Goal: Information Seeking & Learning: Learn about a topic

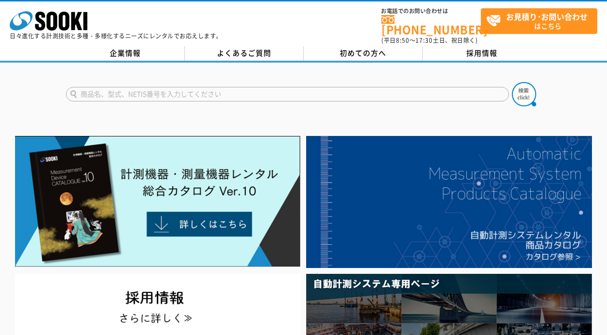
click at [255, 88] on input "text" at bounding box center [287, 94] width 443 height 15
type input "KRC250B-110B"
click at [512, 82] on button at bounding box center [524, 94] width 24 height 24
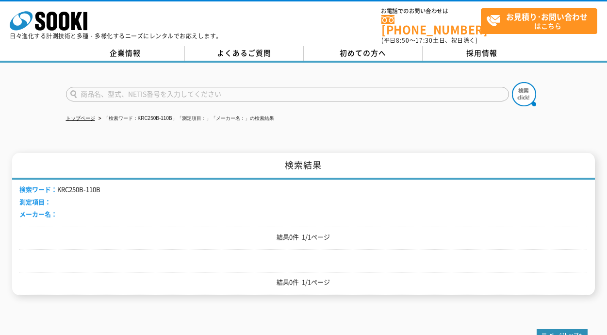
click at [82, 87] on input "text" at bounding box center [287, 94] width 443 height 15
type input "KRC250"
click at [512, 82] on button at bounding box center [524, 94] width 24 height 24
click at [111, 87] on input "text" at bounding box center [287, 94] width 443 height 15
click at [512, 82] on button at bounding box center [524, 94] width 24 height 24
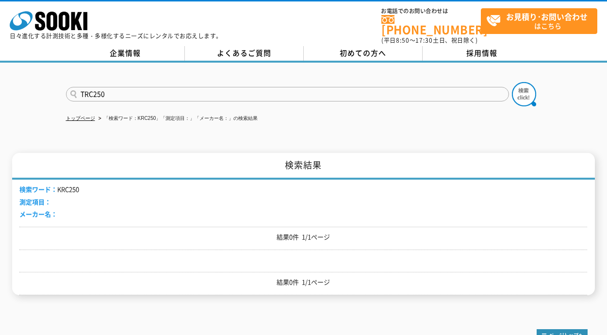
drag, startPoint x: 119, startPoint y: 86, endPoint x: 73, endPoint y: 86, distance: 46.1
click at [73, 87] on input "TRC250" at bounding box center [287, 94] width 443 height 15
type input "ピンホール"
click at [512, 82] on button at bounding box center [524, 94] width 24 height 24
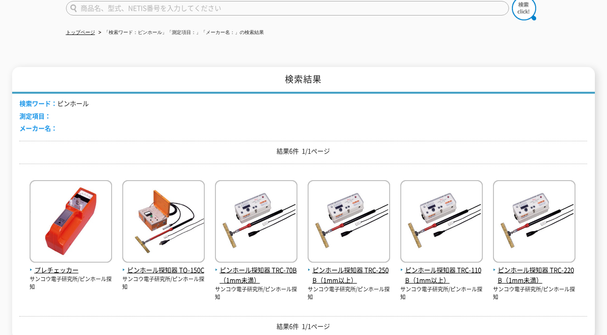
scroll to position [194, 0]
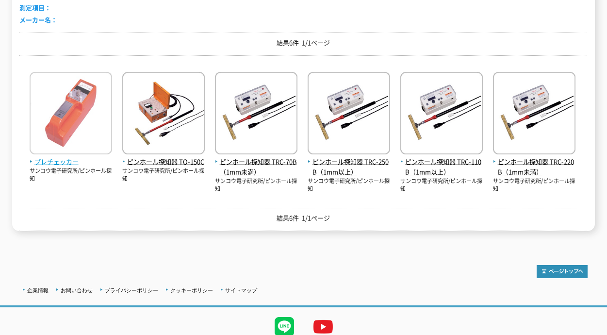
click at [65, 157] on span "プレチェッカー" at bounding box center [71, 162] width 82 height 10
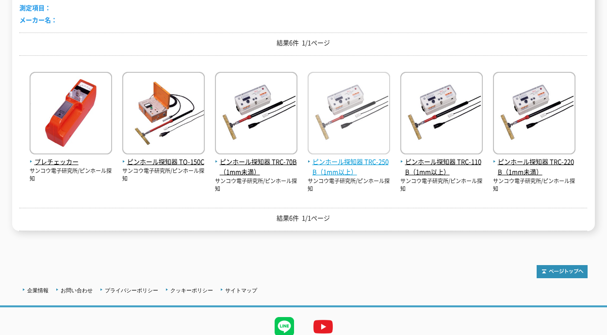
click at [372, 157] on span "ピンホール探知器 TRC-250B（1mm以上）" at bounding box center [349, 167] width 82 height 20
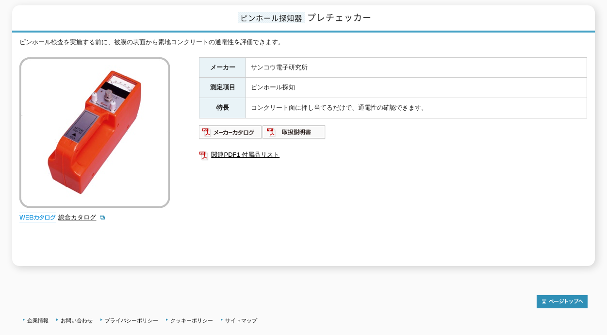
scroll to position [41, 0]
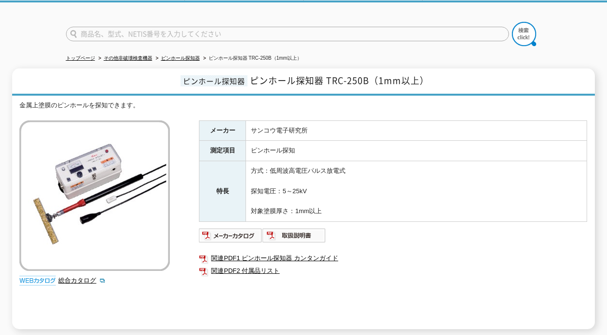
scroll to position [146, 0]
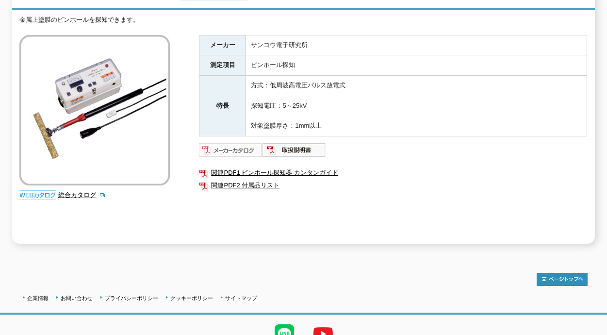
click at [244, 148] on img at bounding box center [231, 150] width 64 height 16
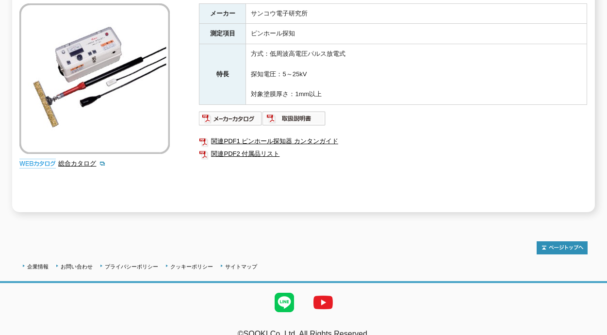
scroll to position [186, 0]
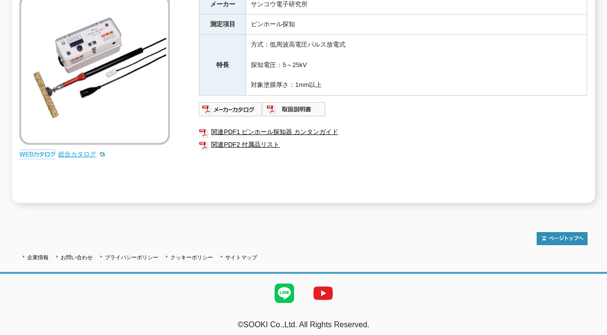
click at [84, 150] on link "総合カタログ" at bounding box center [82, 153] width 48 height 7
